Goal: Task Accomplishment & Management: Manage account settings

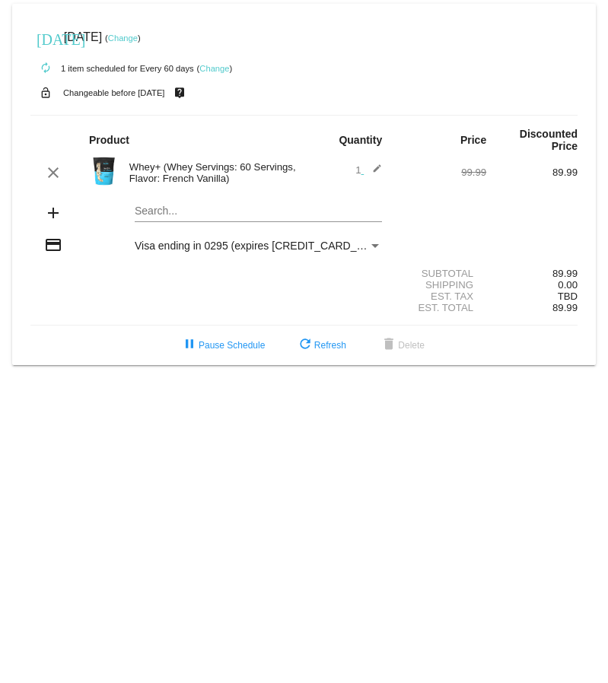
click at [138, 37] on link "Change" at bounding box center [123, 37] width 30 height 9
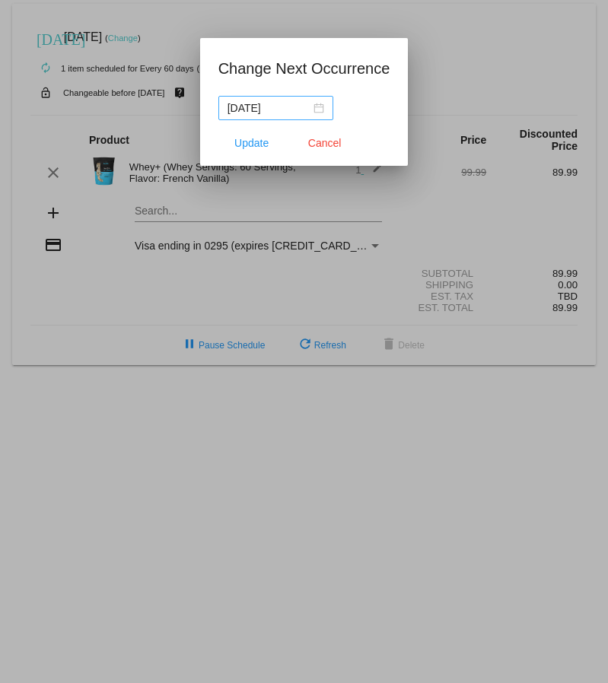
click at [320, 108] on div "[DATE]" at bounding box center [275, 108] width 97 height 17
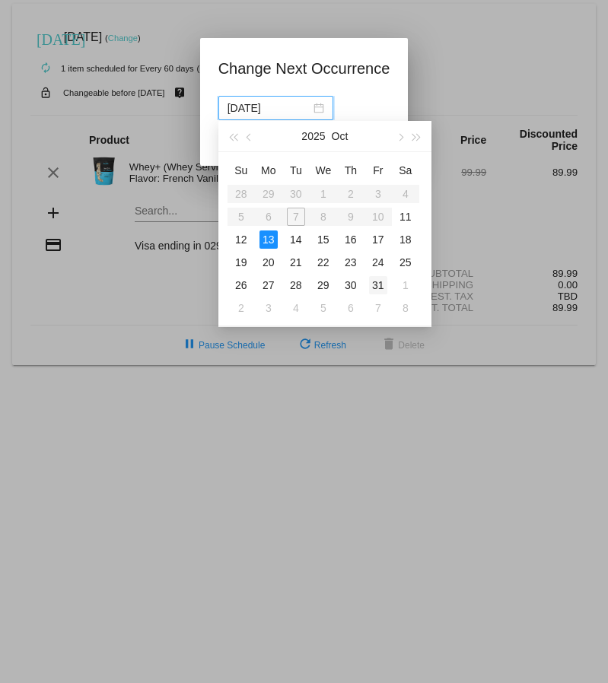
click at [377, 285] on div "31" at bounding box center [378, 285] width 18 height 18
type input "[DATE]"
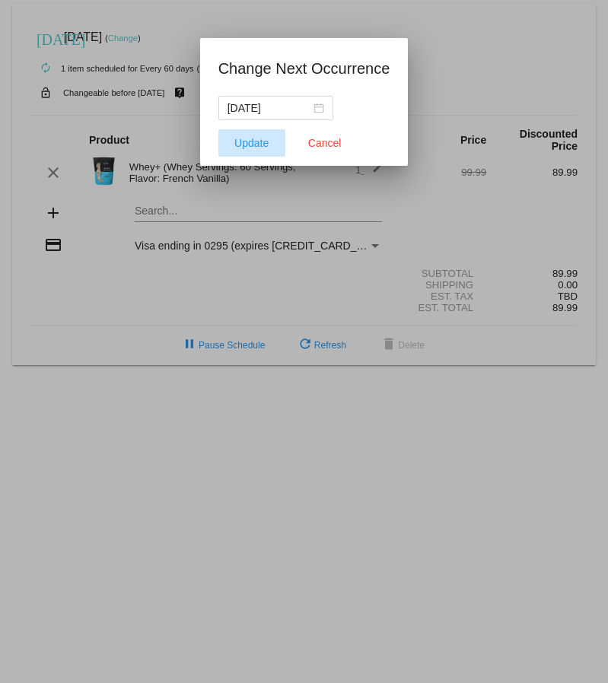
click at [262, 145] on span "Update" at bounding box center [251, 143] width 34 height 12
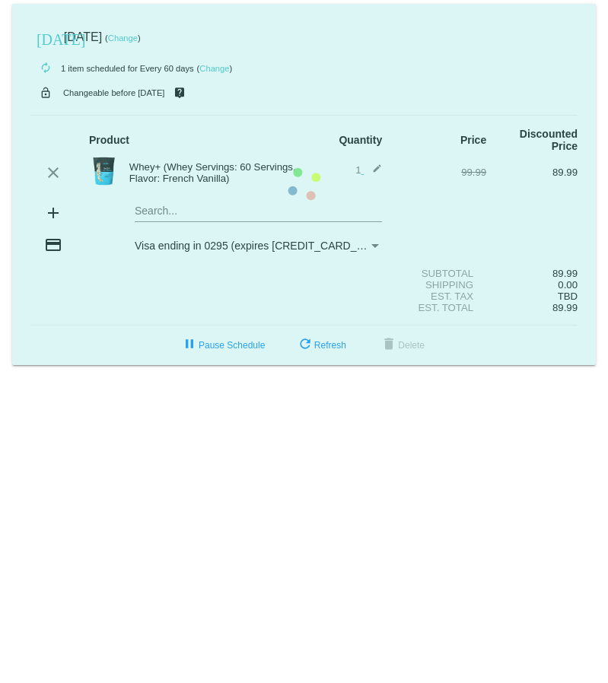
click at [307, 345] on mat-card "today Oct 13 2025 ( Change ) autorenew 1 item scheduled for Every 60 days ( Cha…" at bounding box center [303, 184] width 583 height 361
click at [235, 118] on mat-card "today Oct 13 2025 ( Change ) autorenew 1 item scheduled for Every 60 days ( Cha…" at bounding box center [303, 184] width 583 height 361
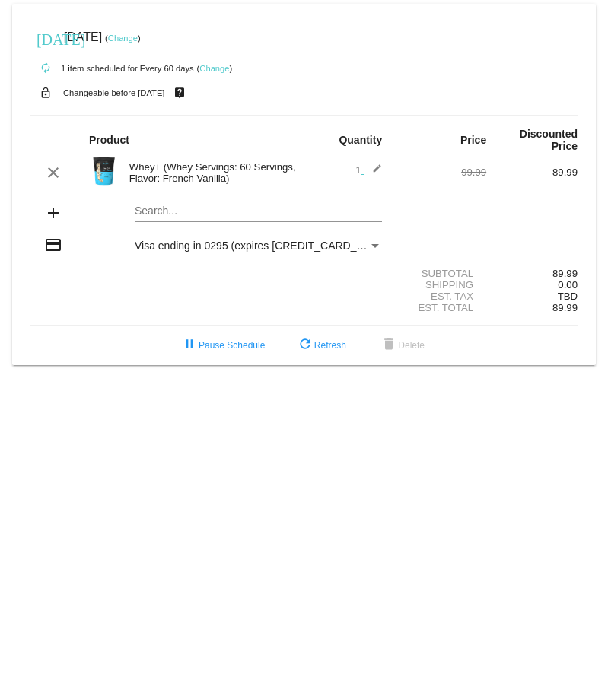
click at [222, 65] on link "Change" at bounding box center [214, 68] width 30 height 9
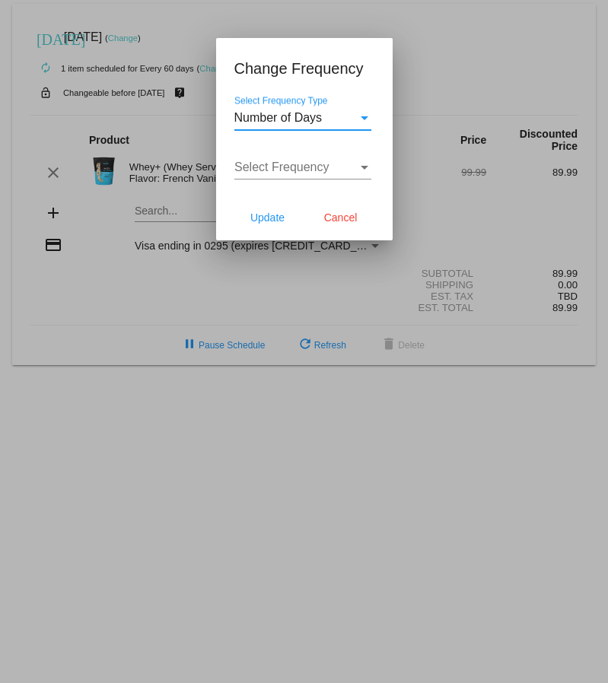
click at [410, 43] on div at bounding box center [304, 341] width 608 height 683
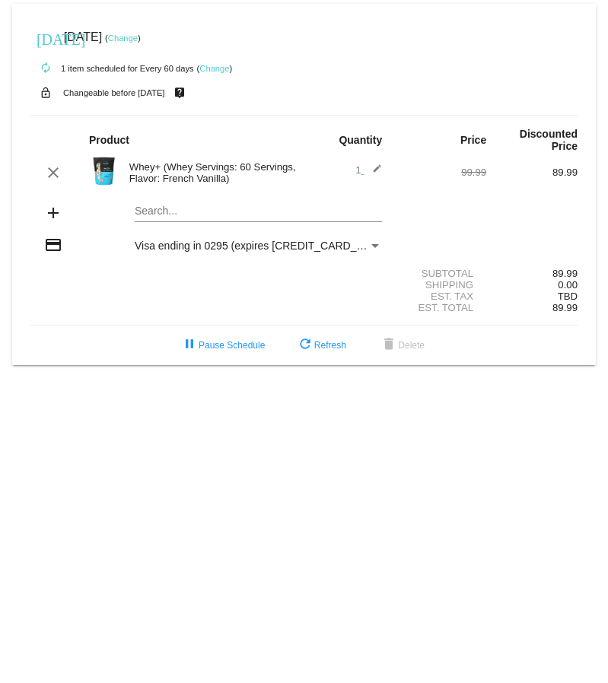
click at [138, 37] on link "Change" at bounding box center [123, 37] width 30 height 9
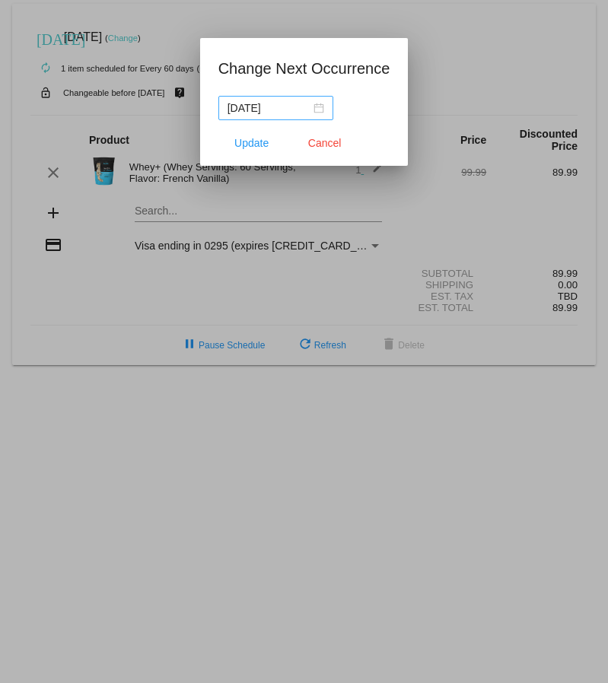
click at [325, 106] on nz-date-picker "[DATE]" at bounding box center [275, 108] width 115 height 24
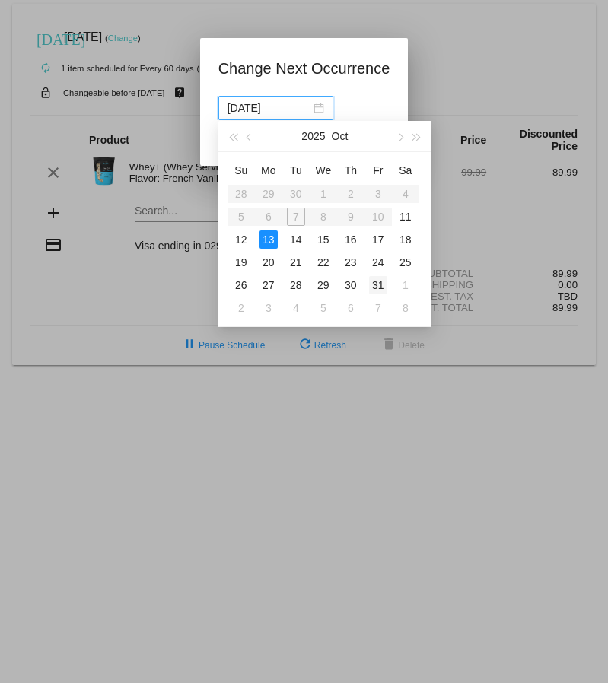
click at [375, 287] on div "31" at bounding box center [378, 285] width 18 height 18
type input "[DATE]"
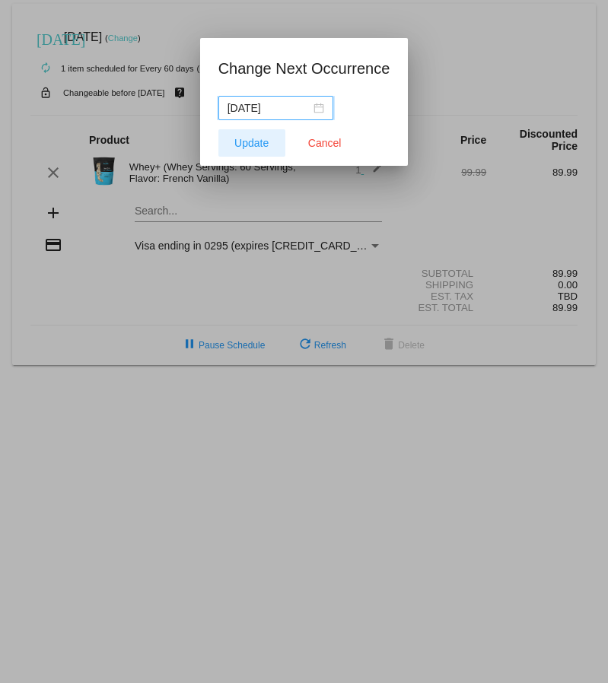
click at [264, 138] on span "Update" at bounding box center [251, 143] width 34 height 12
